Goal: Navigation & Orientation: Find specific page/section

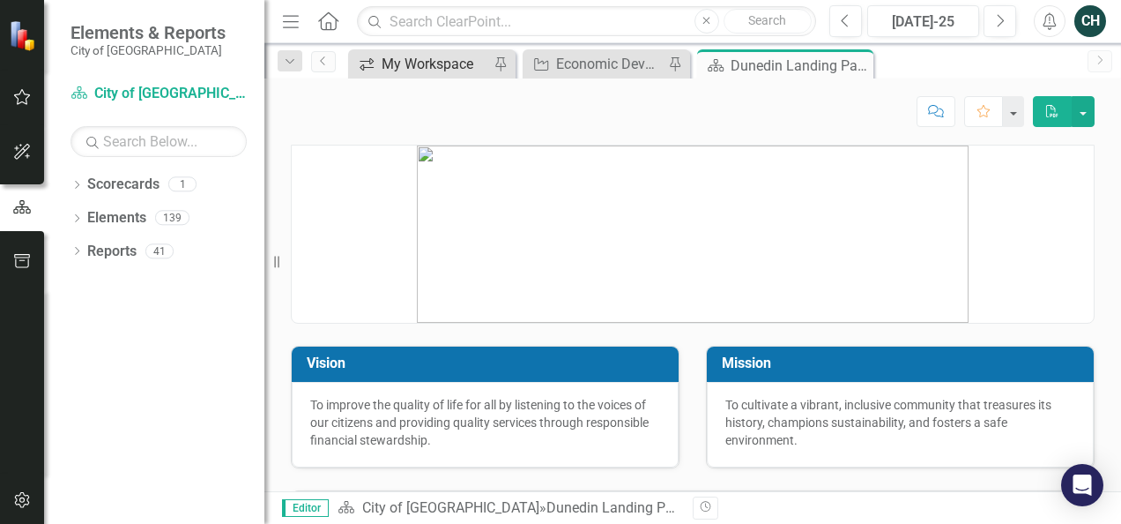
click at [430, 64] on div "My Workspace" at bounding box center [436, 64] width 108 height 22
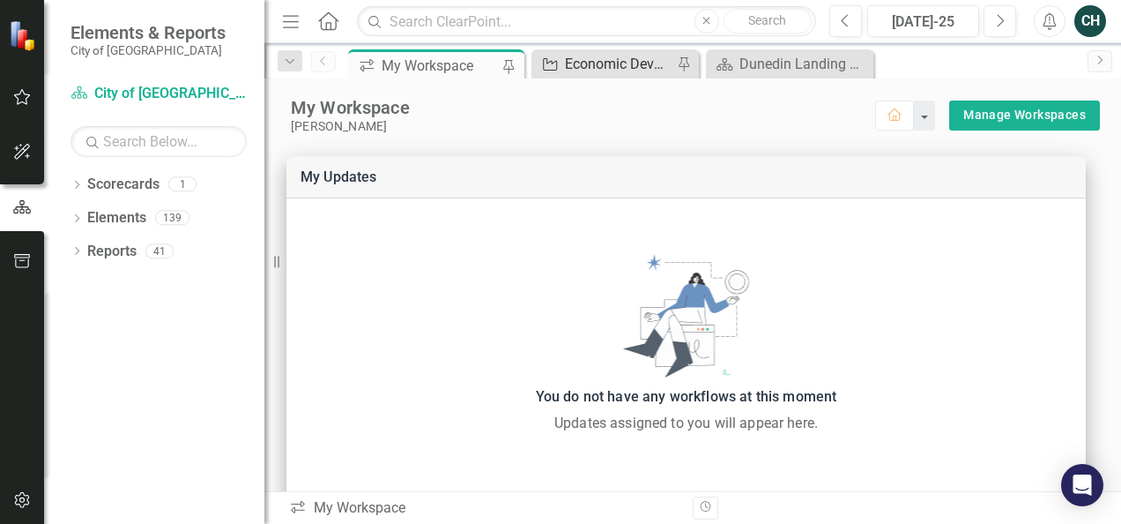
click at [575, 62] on div "Economic Development and Housing Report" at bounding box center [619, 64] width 108 height 22
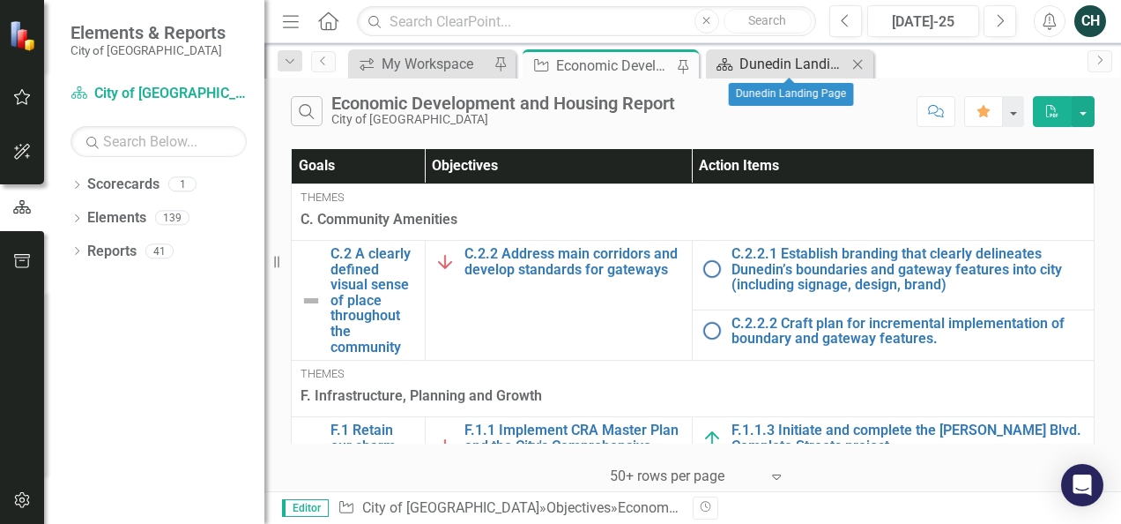
click at [785, 63] on div "Dunedin Landing Page" at bounding box center [794, 64] width 108 height 22
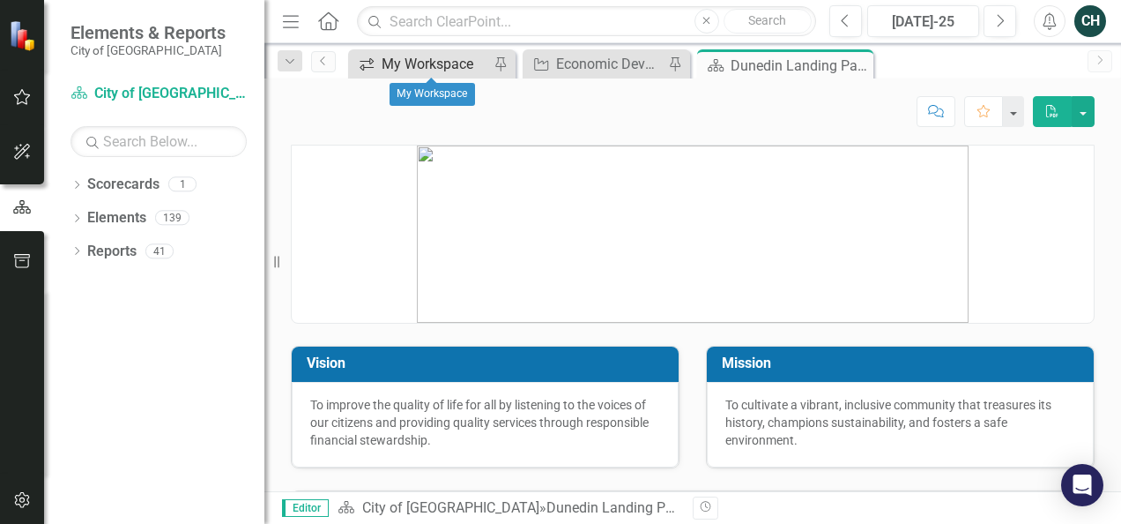
click at [422, 69] on div "My Workspace" at bounding box center [436, 64] width 108 height 22
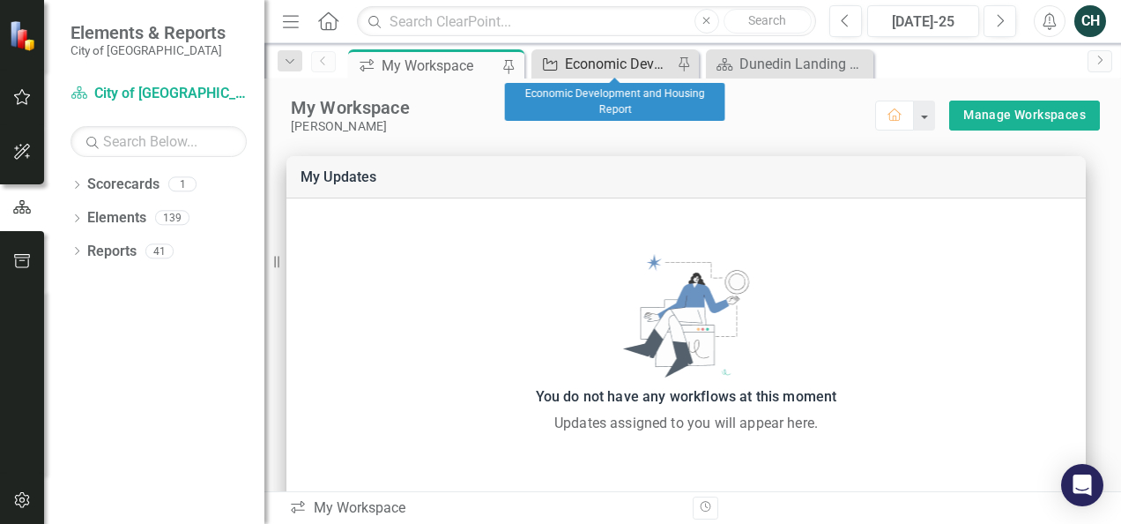
click at [595, 69] on div "Economic Development and Housing Report" at bounding box center [619, 64] width 108 height 22
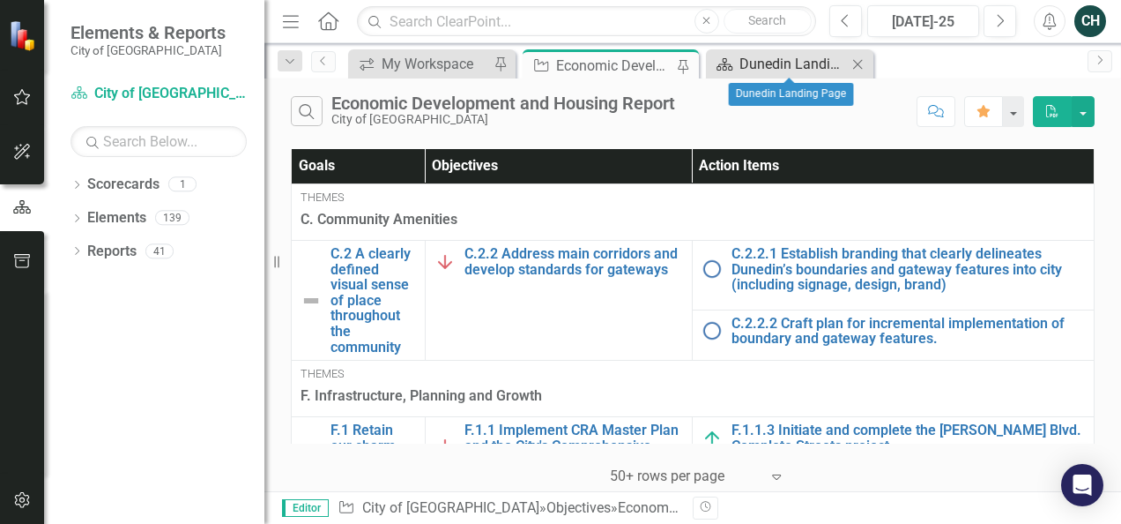
click at [772, 66] on div "Dunedin Landing Page" at bounding box center [794, 64] width 108 height 22
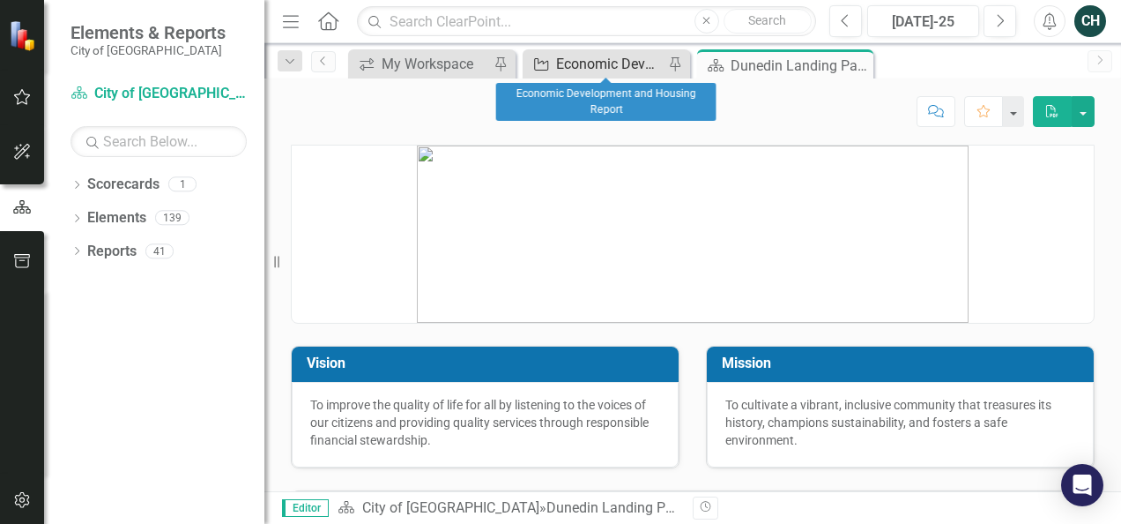
click at [613, 55] on div "Economic Development and Housing Report" at bounding box center [610, 64] width 108 height 22
